Goal: Find specific page/section: Find specific page/section

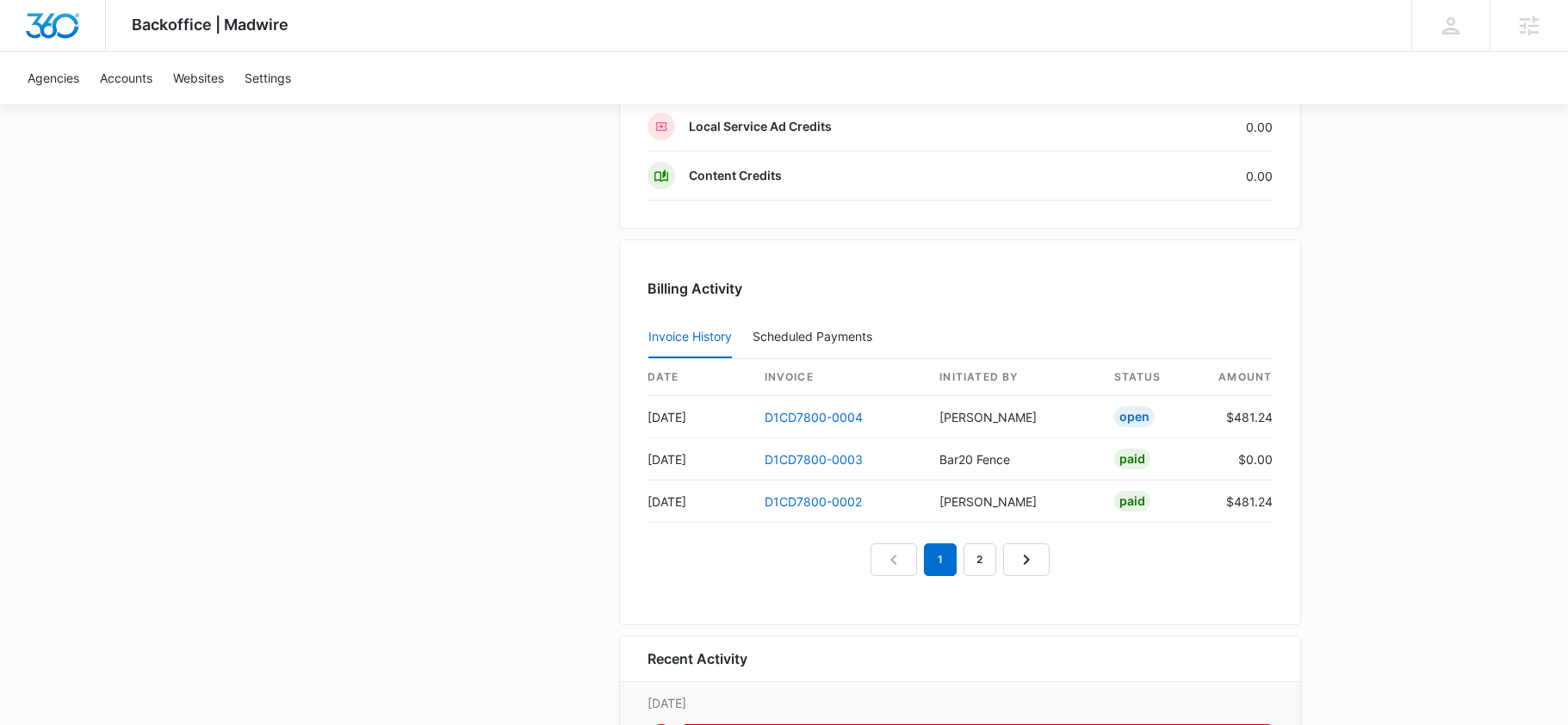
scroll to position [1847, 0]
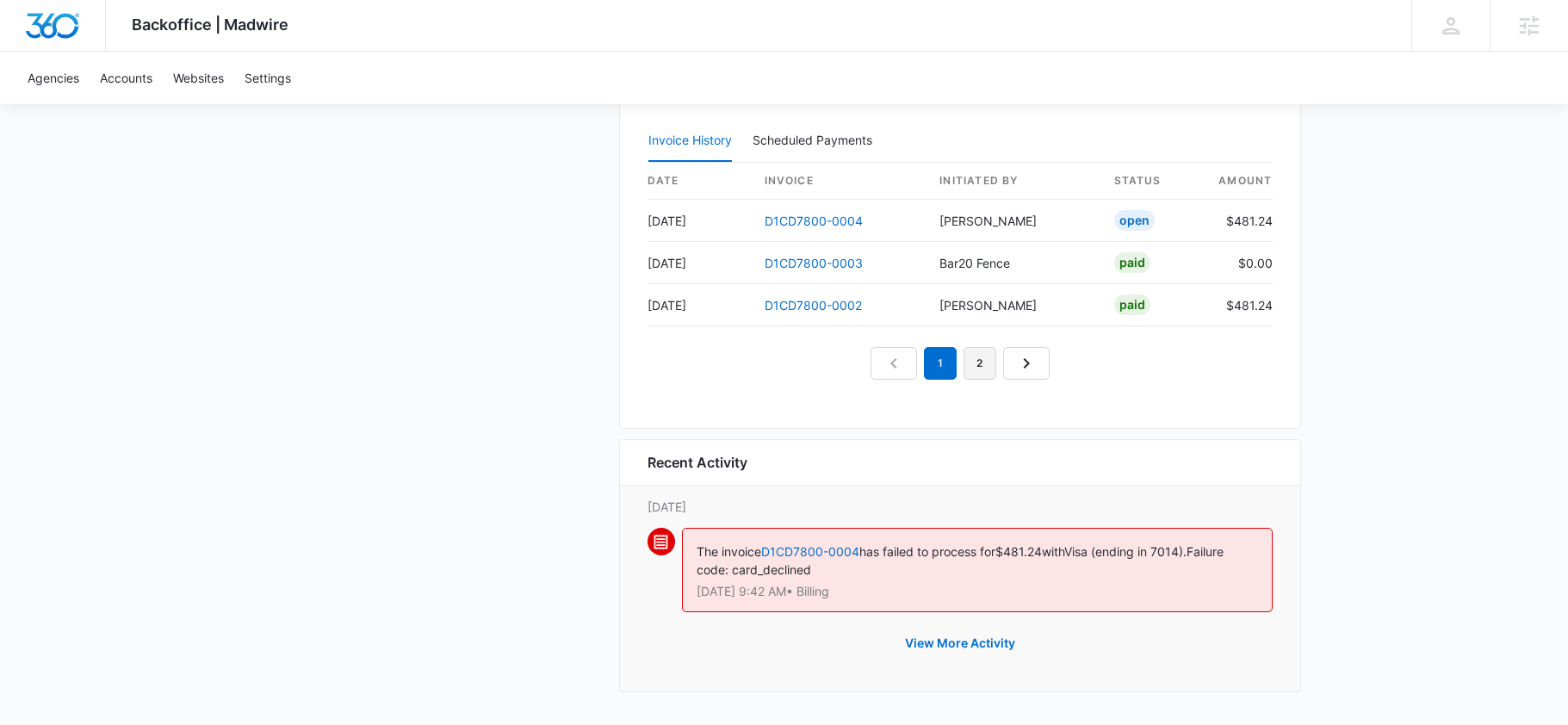
click at [977, 370] on link "2" at bounding box center [980, 363] width 33 height 33
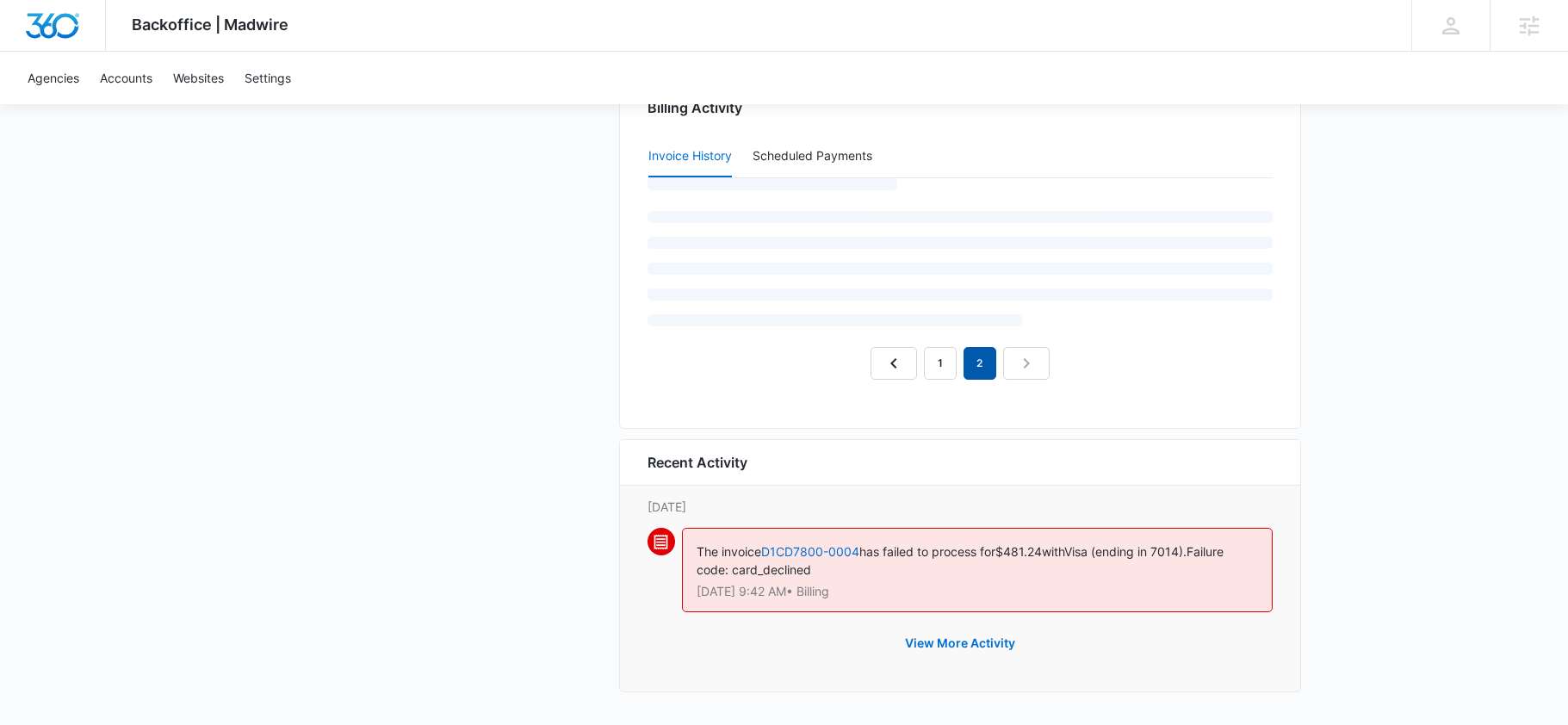
click at [977, 358] on em "2" at bounding box center [980, 363] width 33 height 33
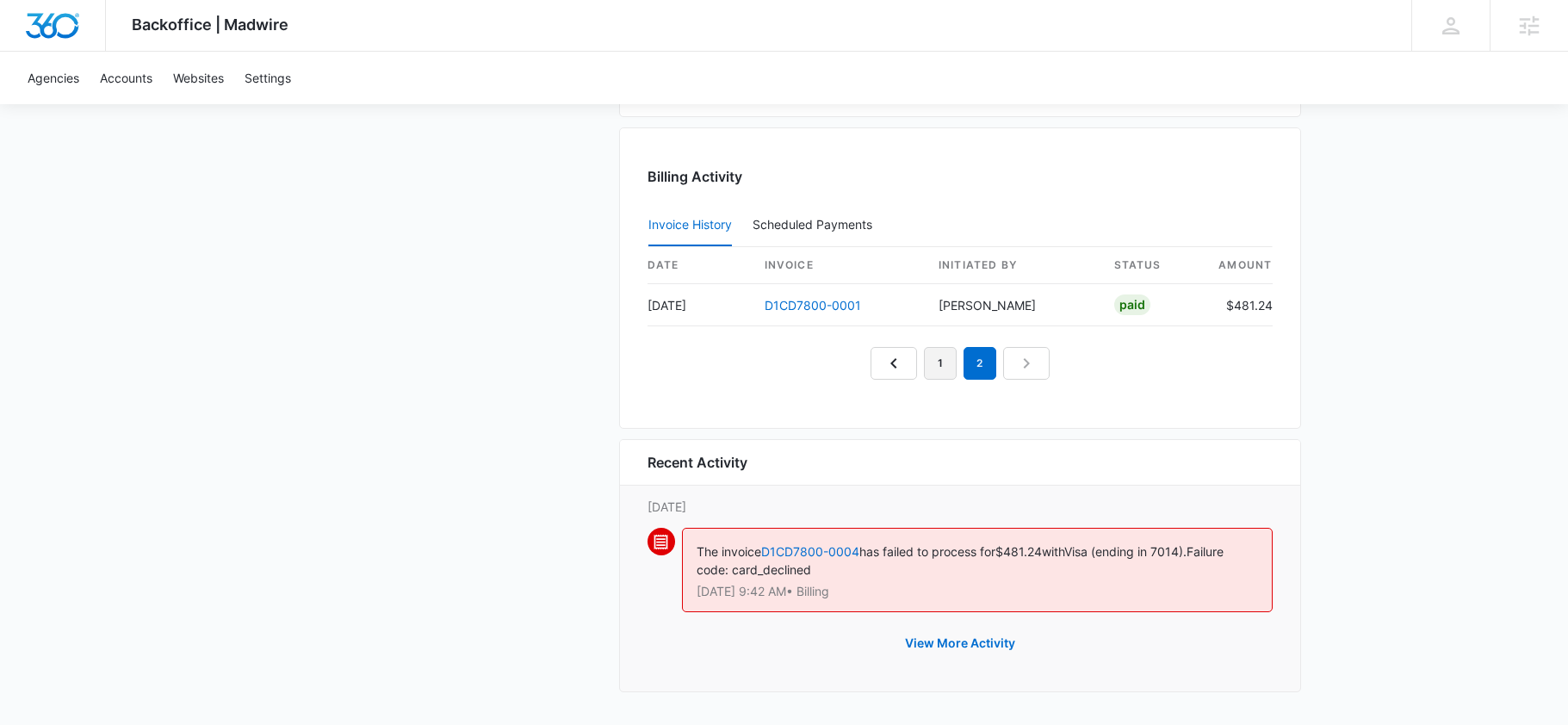
click at [933, 370] on link "1" at bounding box center [941, 363] width 33 height 33
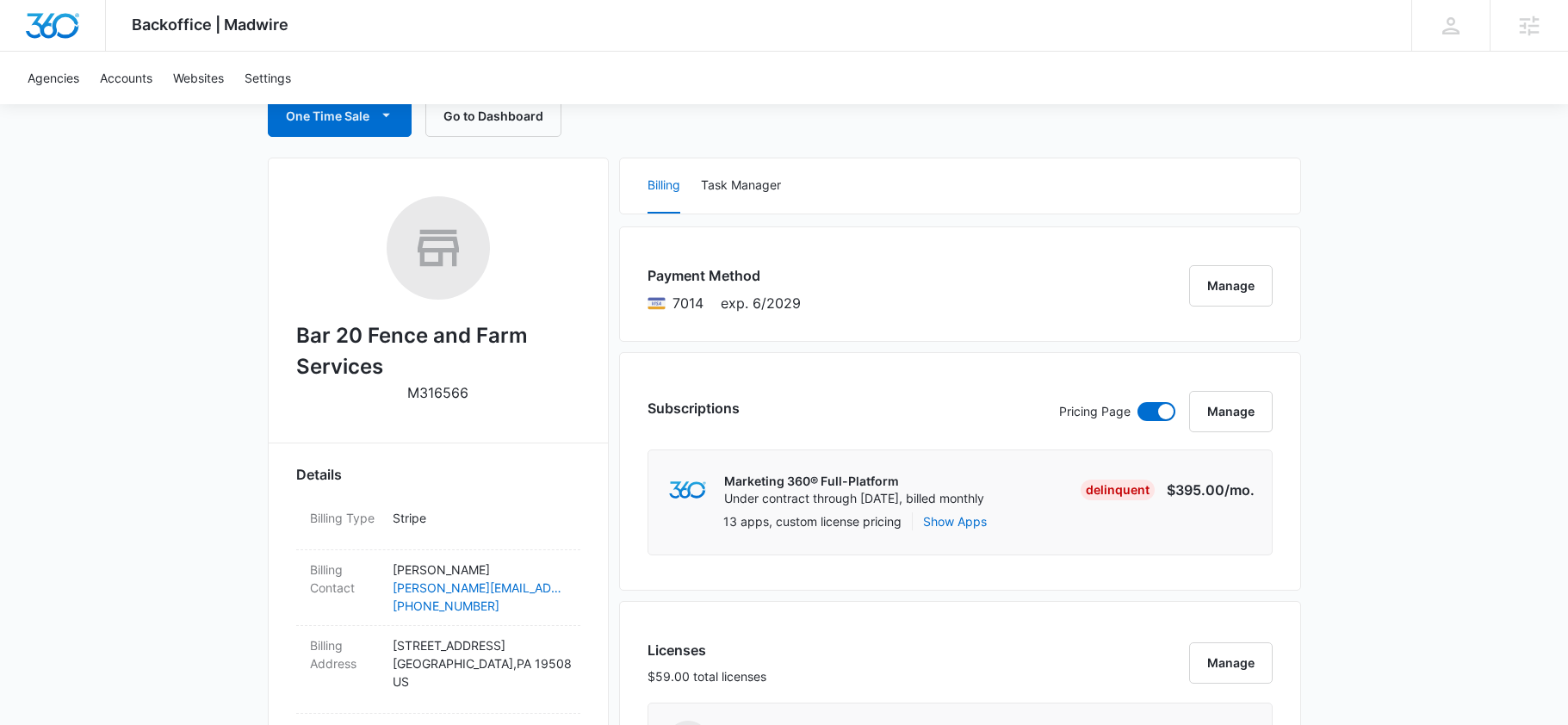
scroll to position [209, 0]
